Goal: Information Seeking & Learning: Learn about a topic

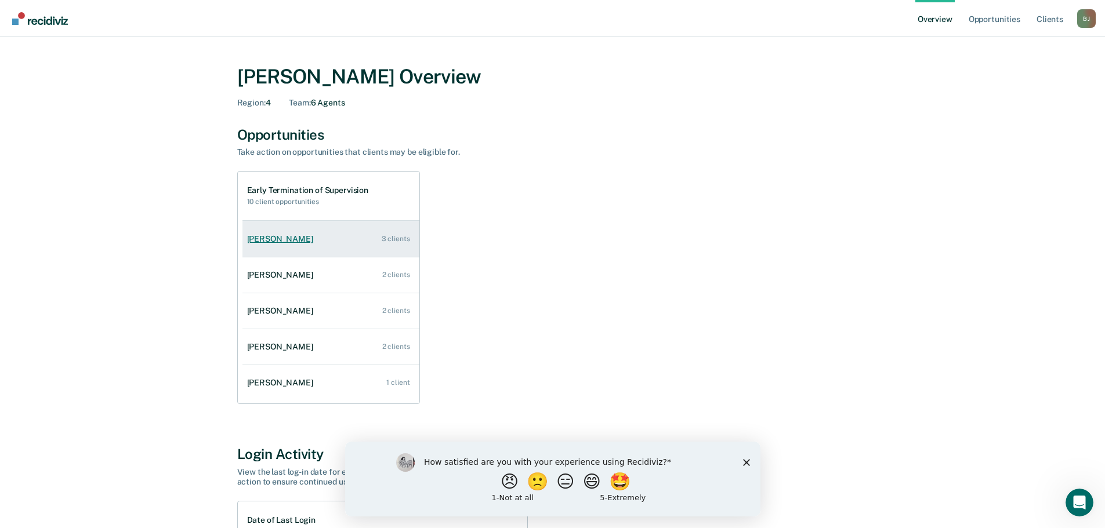
click at [300, 239] on link "[PERSON_NAME] 3 clients" at bounding box center [330, 239] width 177 height 33
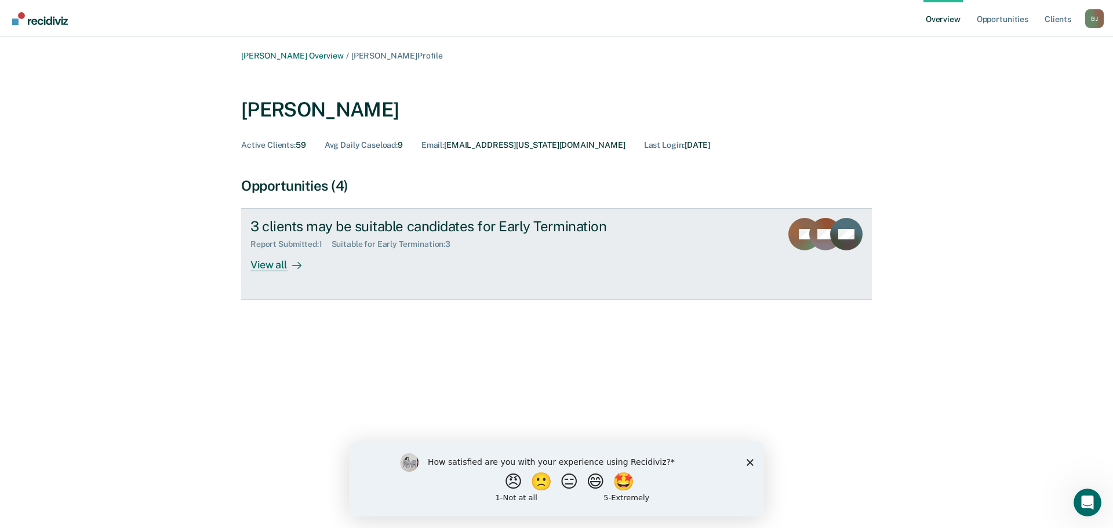
click at [278, 264] on div "View all" at bounding box center [282, 260] width 65 height 23
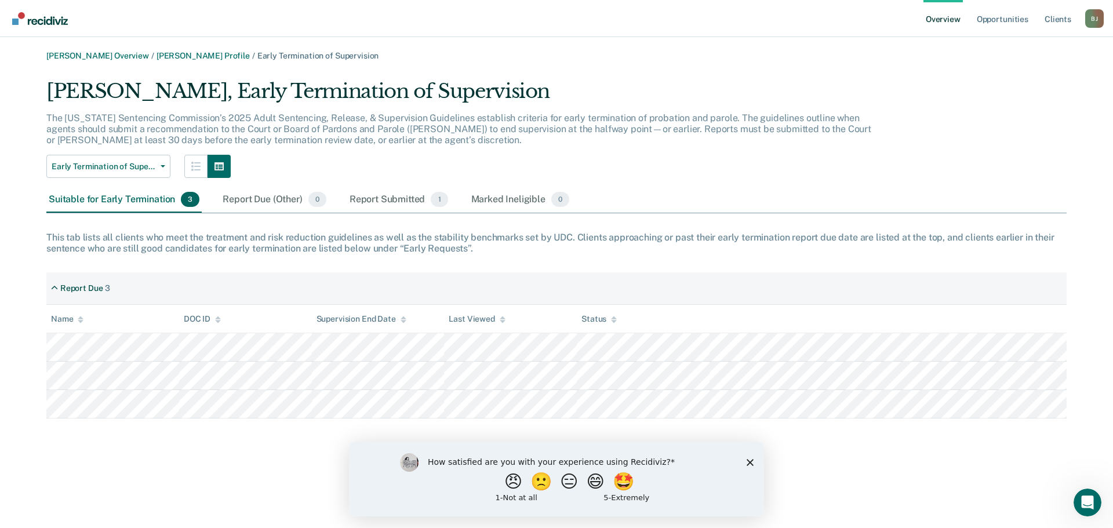
click at [750, 462] on polygon "Close survey" at bounding box center [750, 462] width 7 height 7
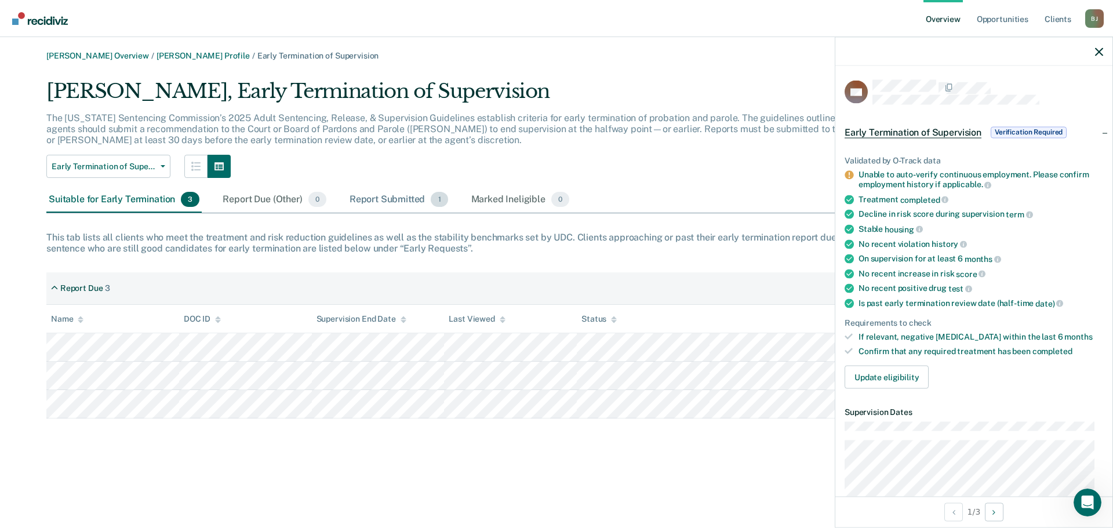
click at [406, 201] on div "Report Submitted 1" at bounding box center [398, 200] width 103 height 26
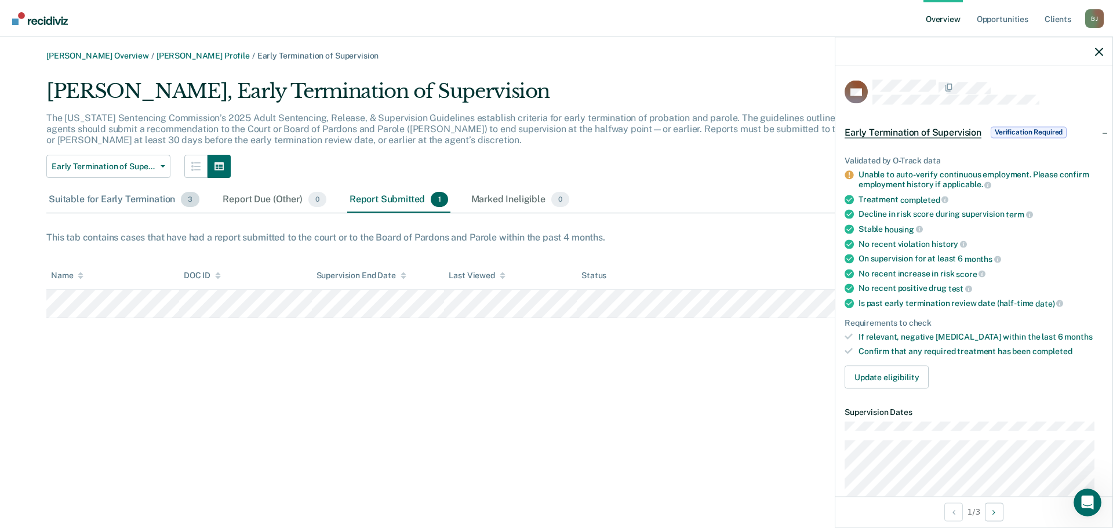
click at [128, 205] on div "Suitable for Early Termination 3" at bounding box center [123, 200] width 155 height 26
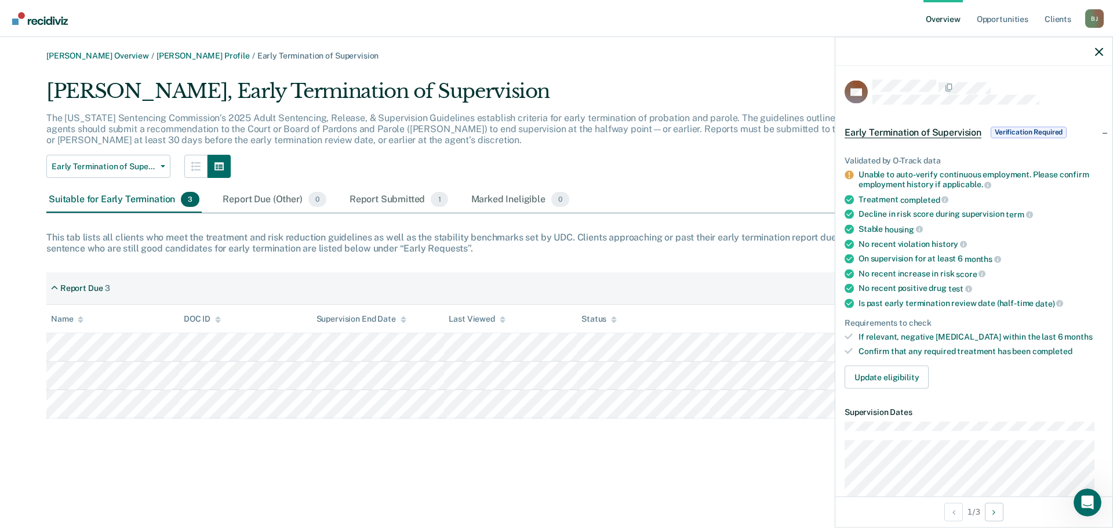
click at [1100, 45] on div at bounding box center [973, 51] width 277 height 29
click at [1098, 47] on button "button" at bounding box center [1099, 51] width 8 height 10
